Goal: Consume media (video, audio): Consume media (video, audio)

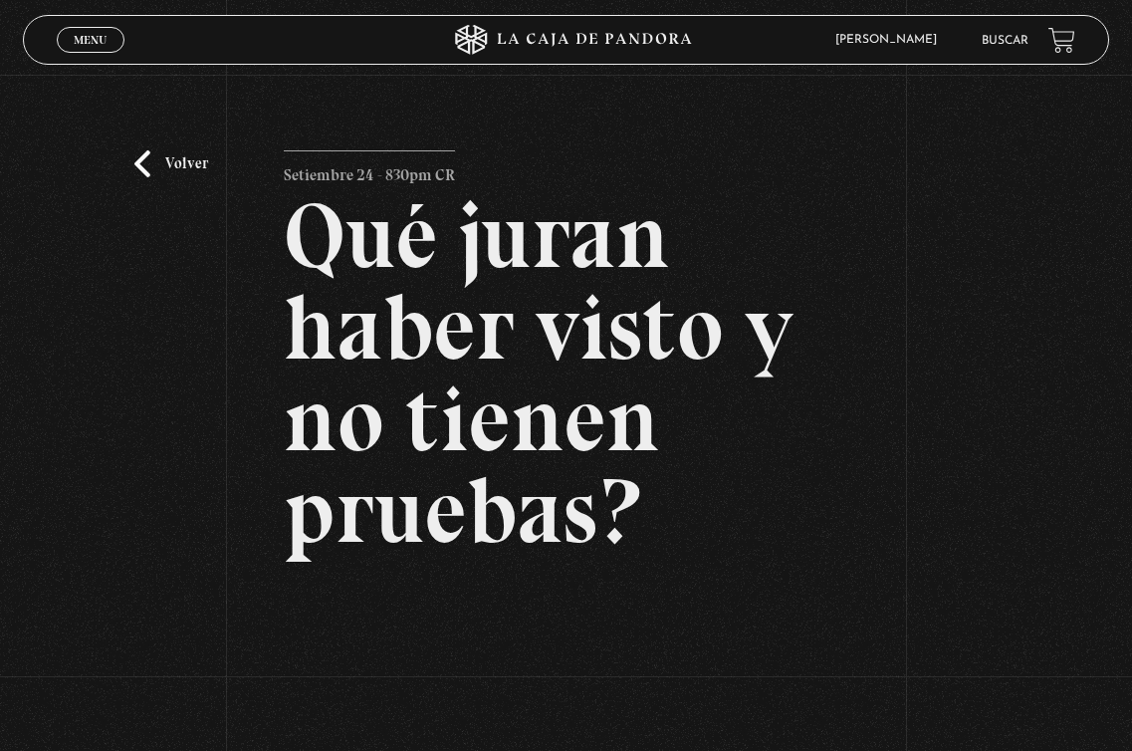
scroll to position [281, 0]
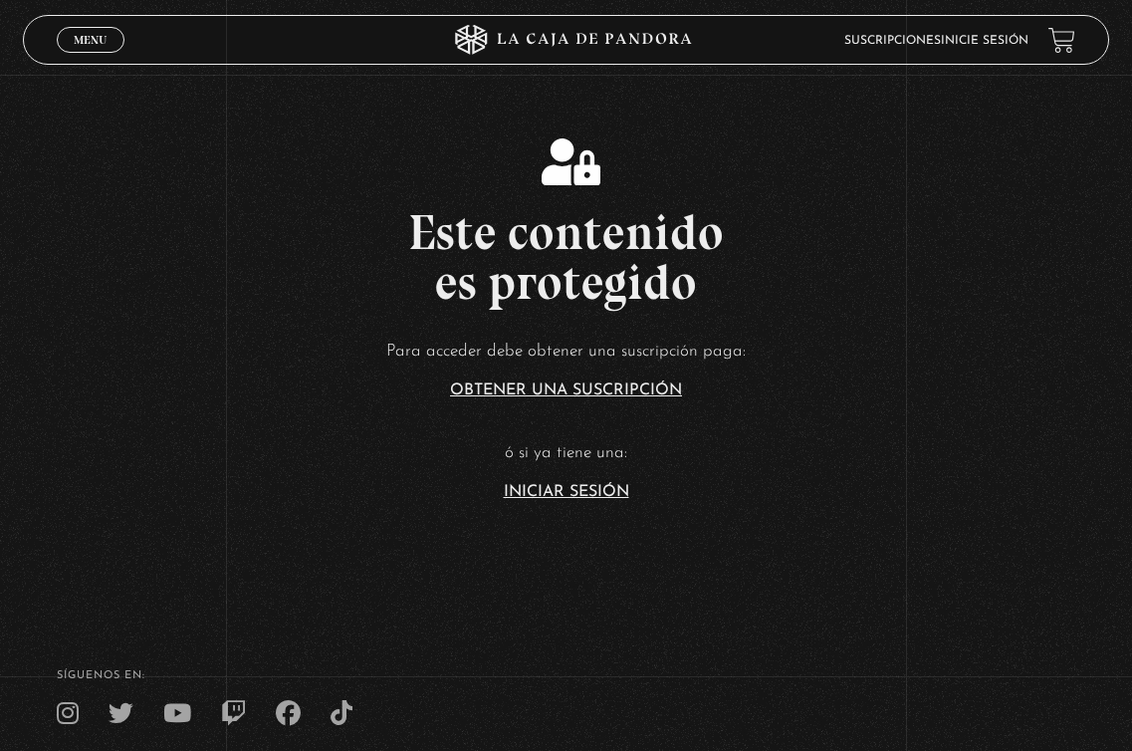
click at [549, 476] on article "Para acceder debe obtener una suscripción paga: Obtener una suscripción ó si ya…" at bounding box center [566, 417] width 1132 height 162
click at [558, 485] on link "Iniciar Sesión" at bounding box center [566, 492] width 125 height 16
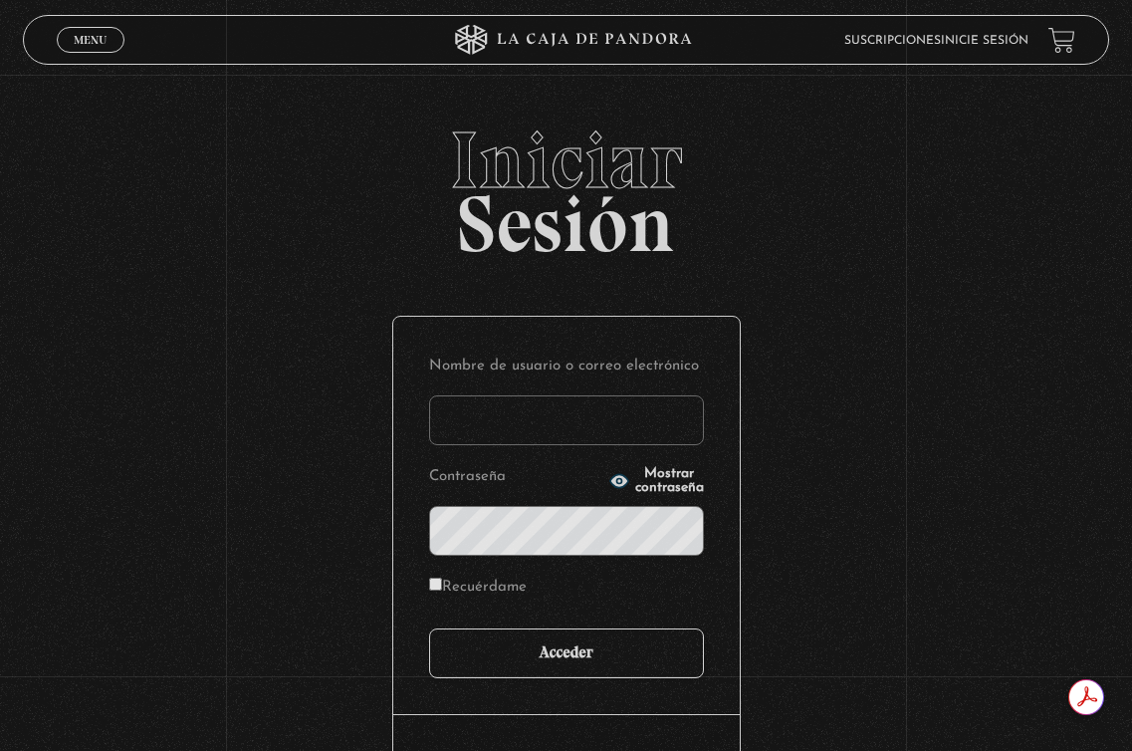
type input "ELITOVAR"
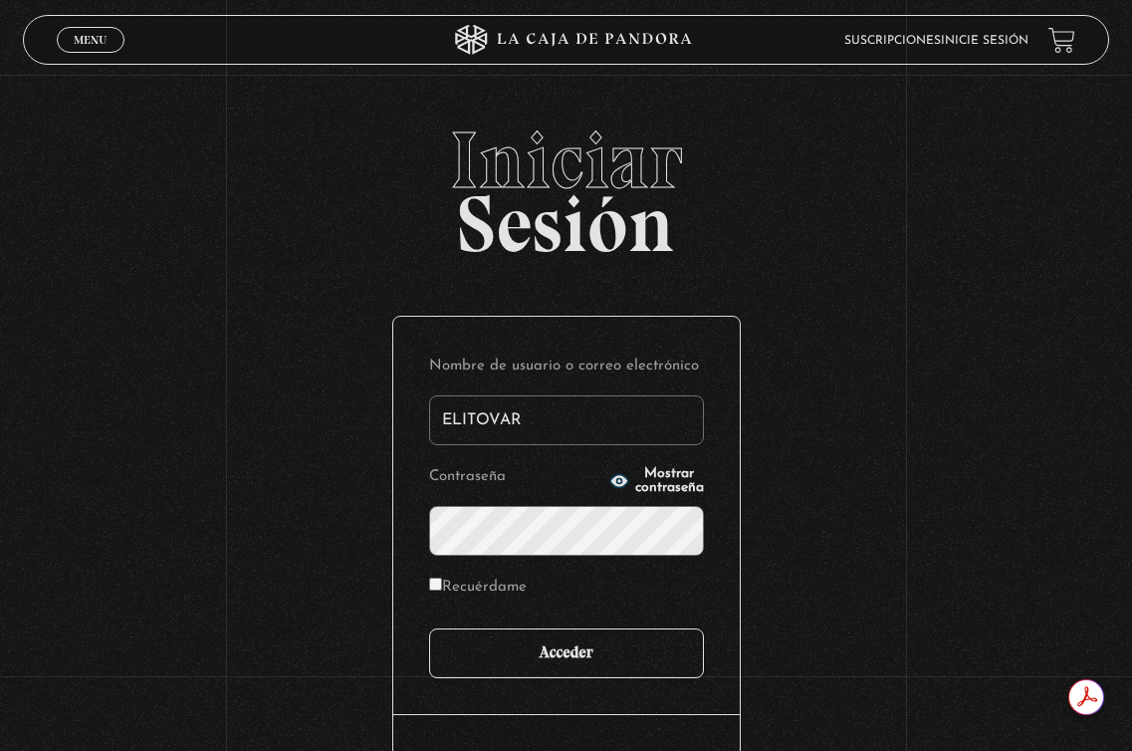
click at [581, 651] on input "Acceder" at bounding box center [566, 653] width 275 height 50
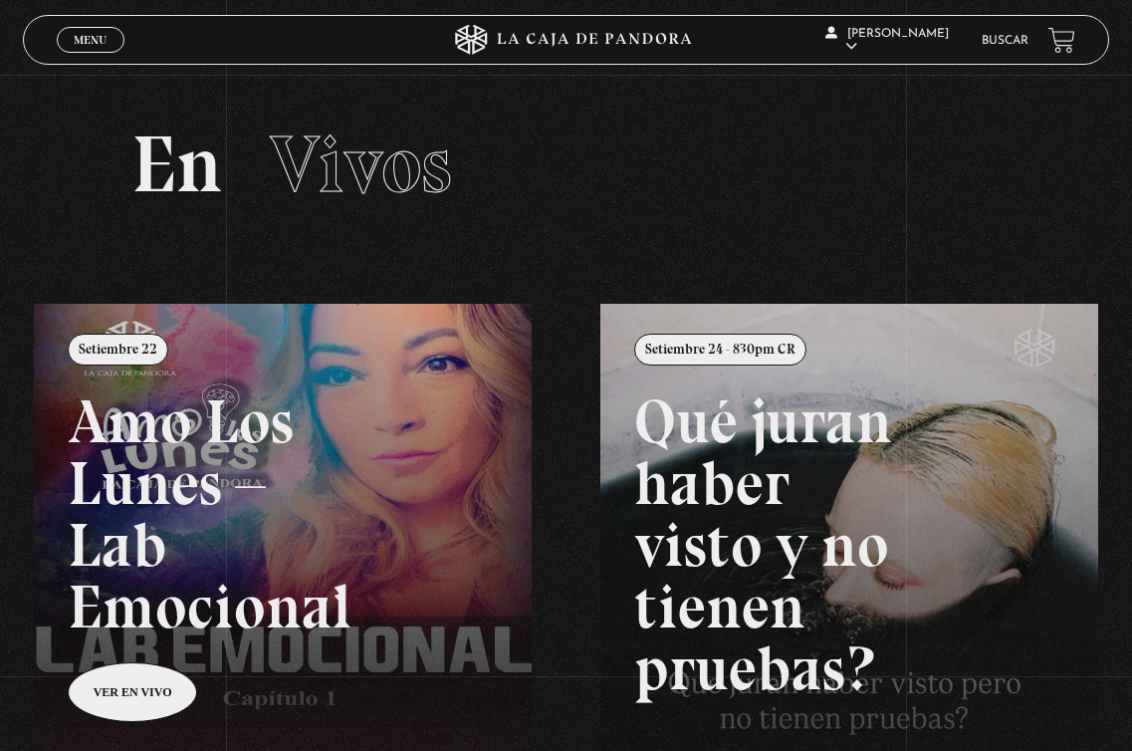
click at [87, 46] on span "Menu" at bounding box center [90, 40] width 33 height 12
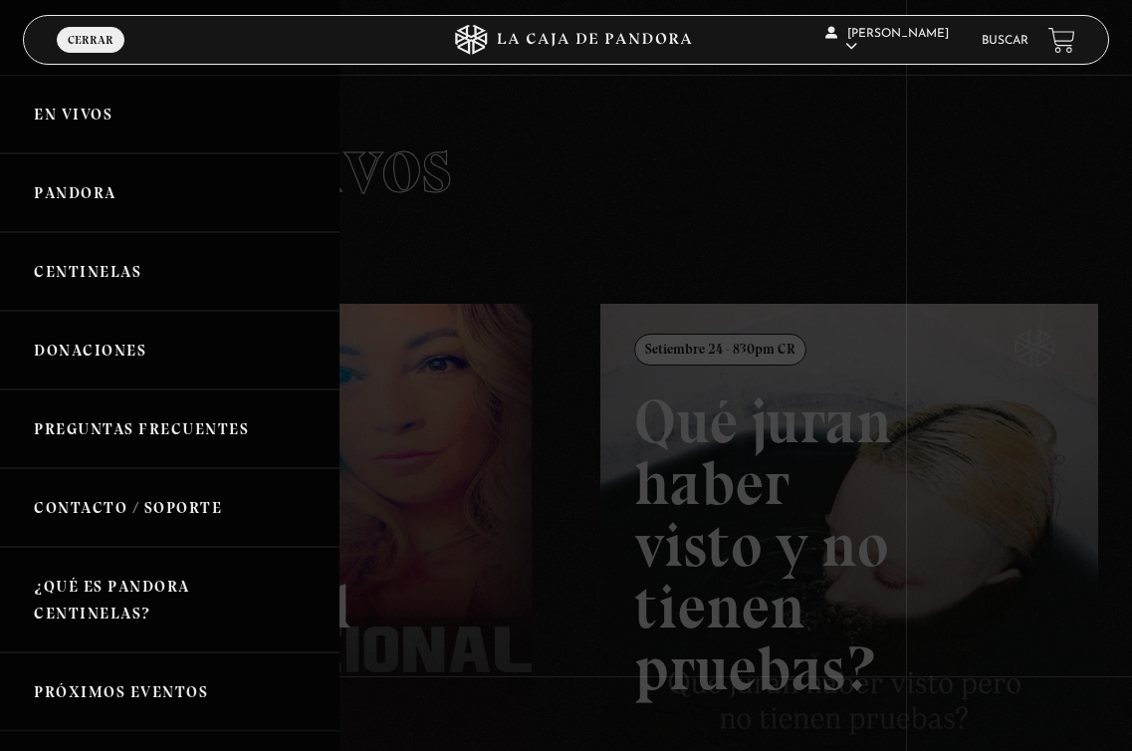
click at [132, 190] on link "Pandora" at bounding box center [169, 192] width 339 height 79
click at [76, 189] on link "Pandora" at bounding box center [169, 192] width 339 height 79
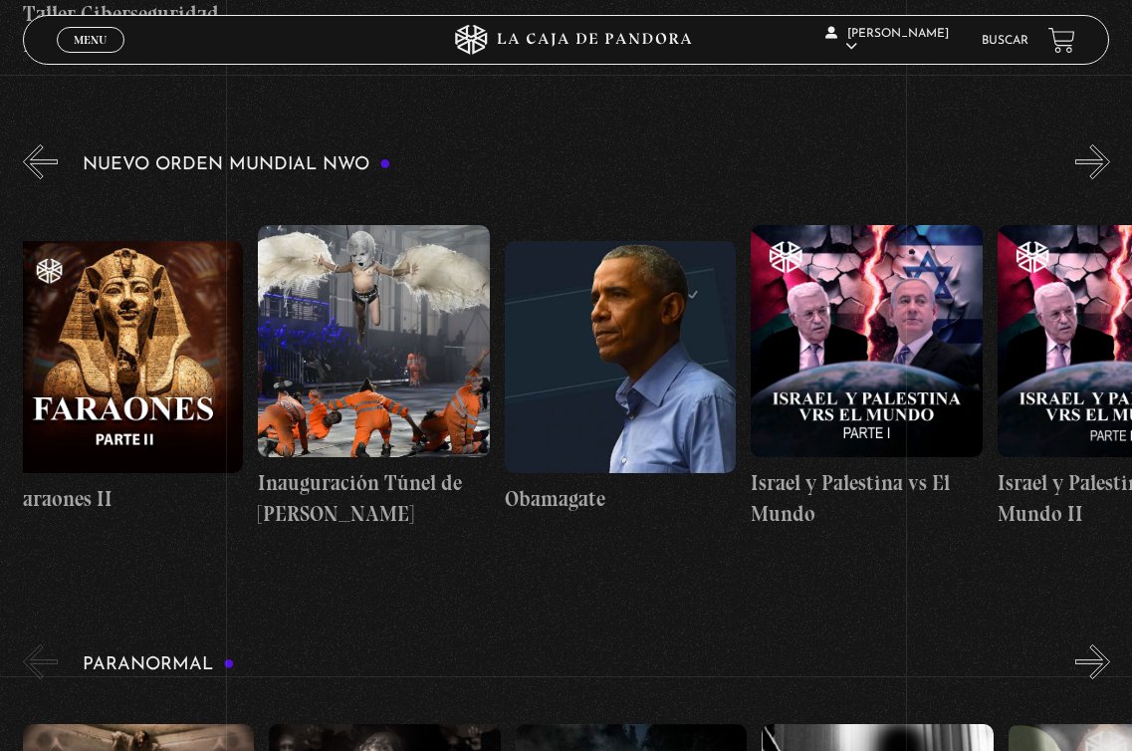
scroll to position [0, 17600]
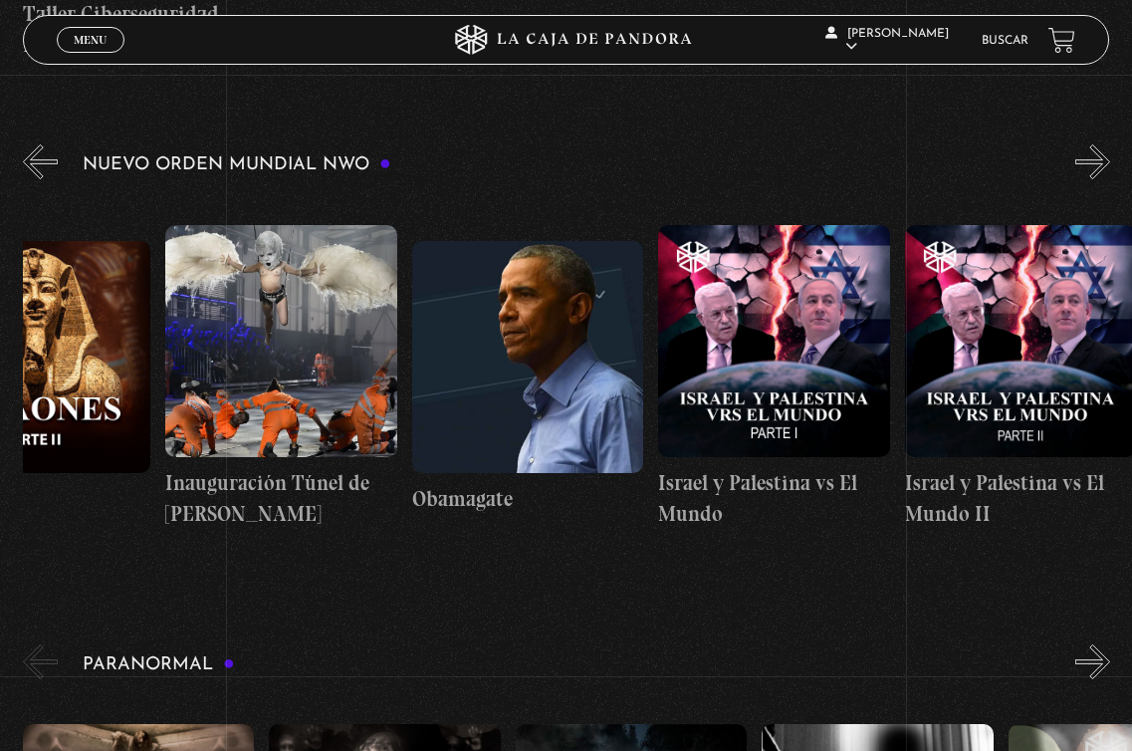
click at [799, 391] on figure at bounding box center [774, 341] width 232 height 232
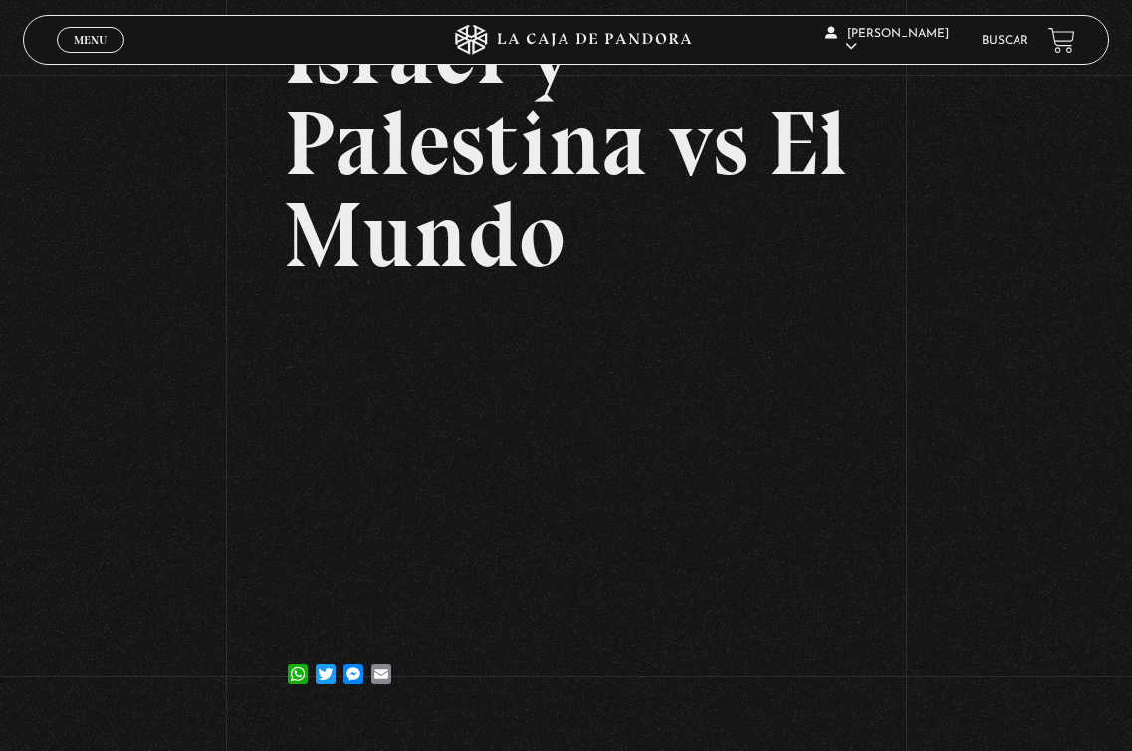
scroll to position [209, 0]
